Goal: Communication & Community: Answer question/provide support

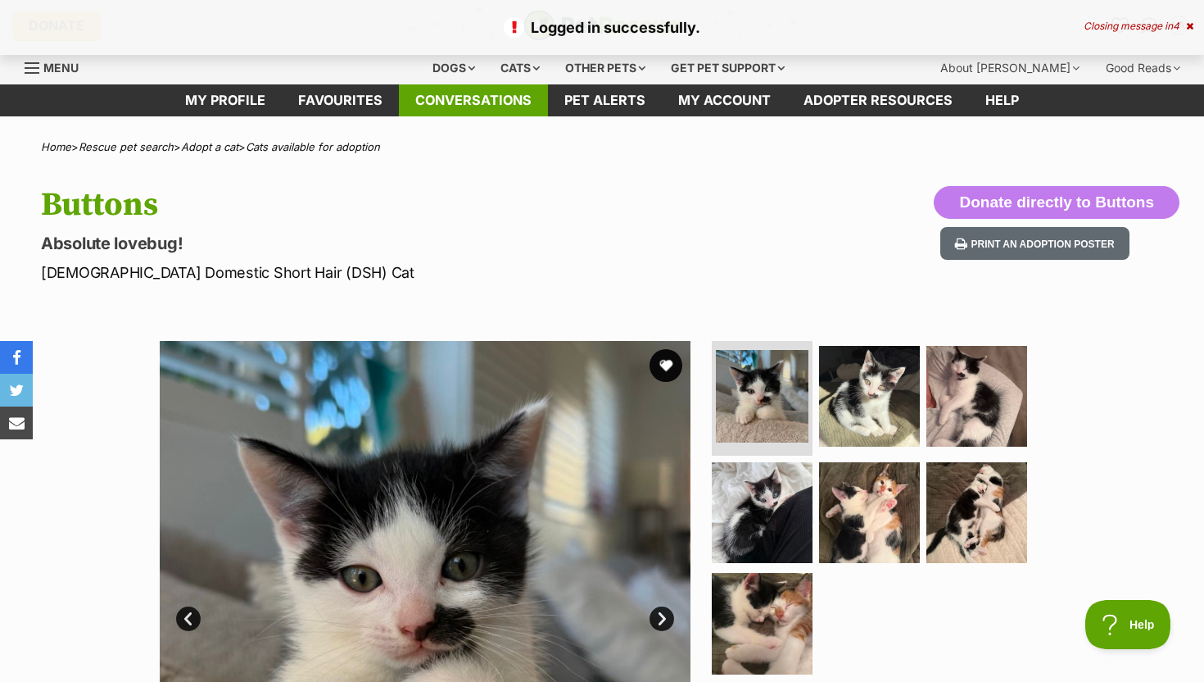
click at [484, 107] on link "Conversations" at bounding box center [473, 100] width 149 height 32
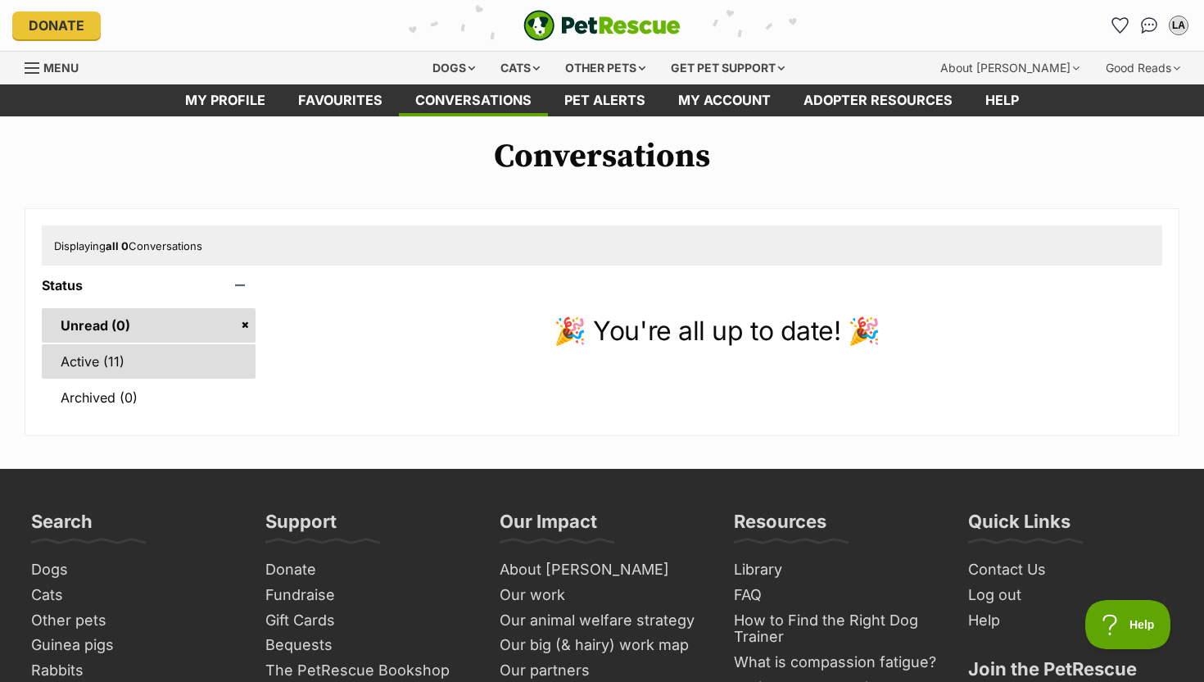
click at [158, 358] on link "Active (11)" at bounding box center [149, 361] width 214 height 34
